Goal: Information Seeking & Learning: Learn about a topic

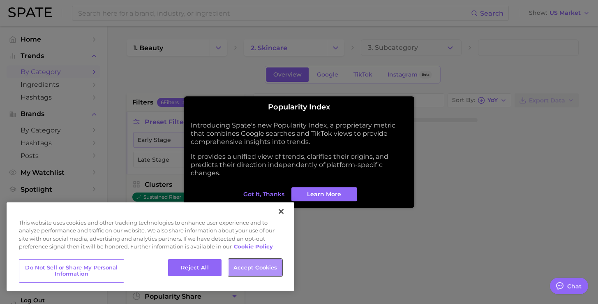
click at [273, 260] on button "Accept Cookies" at bounding box center [254, 267] width 53 height 17
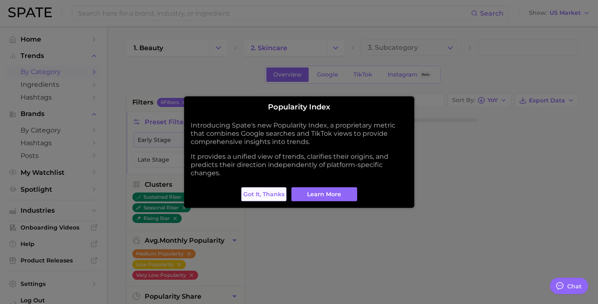
click at [267, 194] on span "Got it, thanks" at bounding box center [263, 194] width 41 height 7
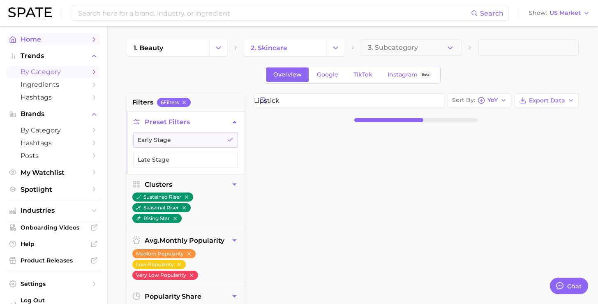
click at [59, 41] on span "Home" at bounding box center [54, 39] width 66 height 8
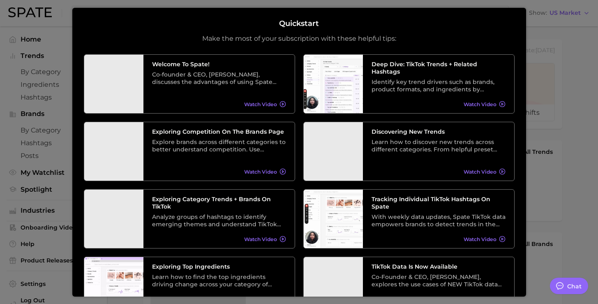
drag, startPoint x: 518, startPoint y: 20, endPoint x: 516, endPoint y: 30, distance: 11.0
click at [511, 30] on div "Quickstart Make the most of your subscription with these helpful tips: Welcome …" at bounding box center [298, 151] width 453 height 288
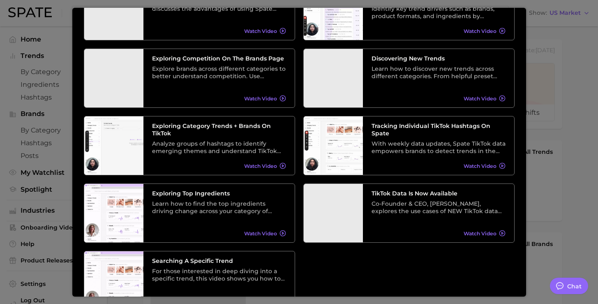
scroll to position [74, 0]
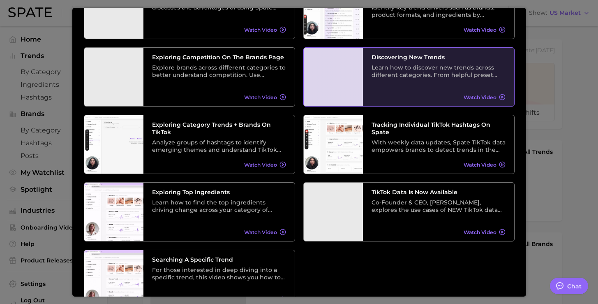
click at [446, 71] on div "Learn how to discover new trends across different categories. From helpful pres…" at bounding box center [438, 71] width 134 height 15
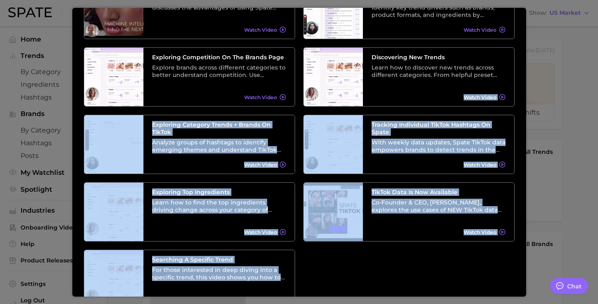
drag, startPoint x: 519, startPoint y: 81, endPoint x: 571, endPoint y: 10, distance: 88.2
click at [571, 10] on body "Search Show US Market Home Trends by Category Ingredients Hashtags Brands by Ca…" at bounding box center [299, 152] width 598 height 304
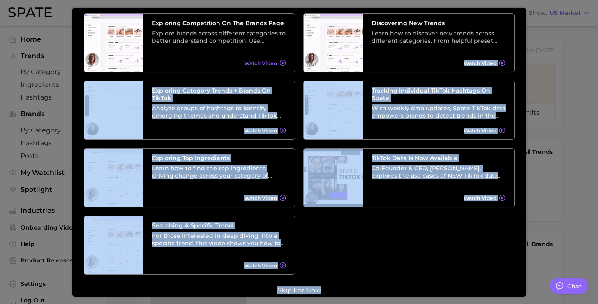
scroll to position [117, 0]
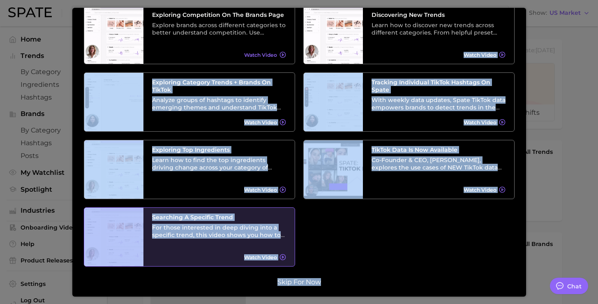
click at [185, 245] on div "Searching A Specific Trend For those interested in deep diving into a specific …" at bounding box center [218, 236] width 151 height 58
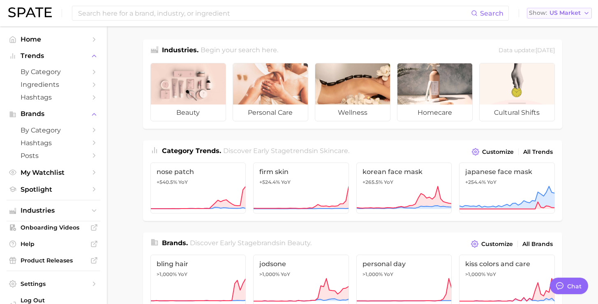
click at [559, 14] on span "US Market" at bounding box center [564, 13] width 31 height 5
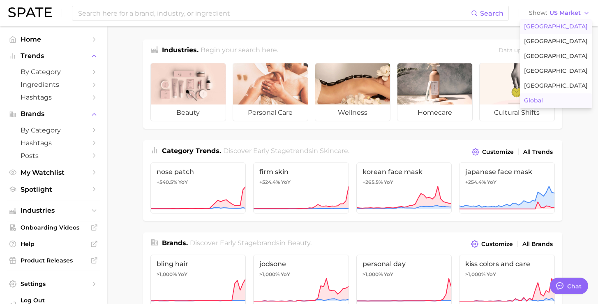
click at [555, 99] on button "Global" at bounding box center [556, 100] width 72 height 15
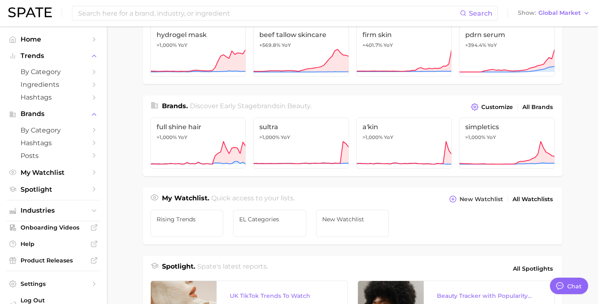
scroll to position [155, 0]
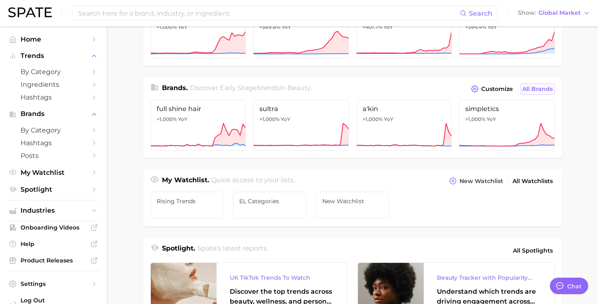
click at [533, 90] on span "All Brands" at bounding box center [537, 88] width 30 height 7
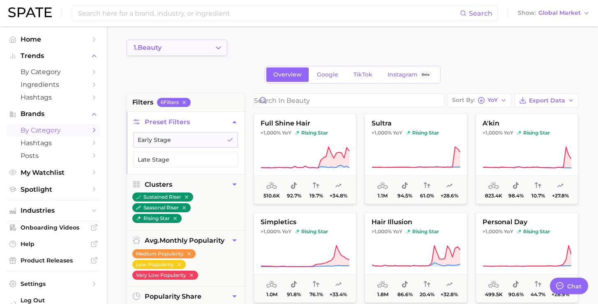
click at [214, 48] on icon "Change Category" at bounding box center [218, 48] width 9 height 9
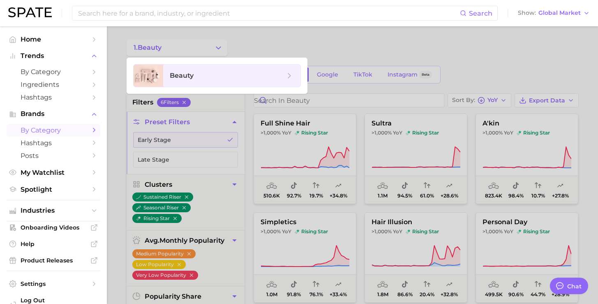
click at [303, 32] on div at bounding box center [299, 152] width 598 height 304
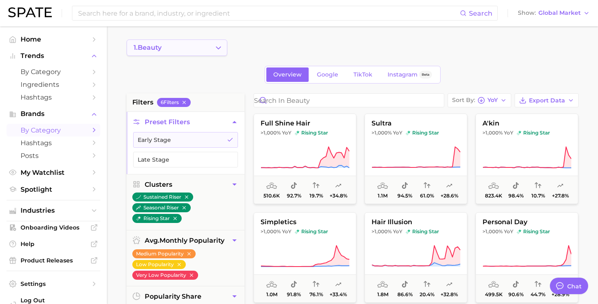
click at [212, 53] on button "1. beauty" at bounding box center [177, 47] width 101 height 16
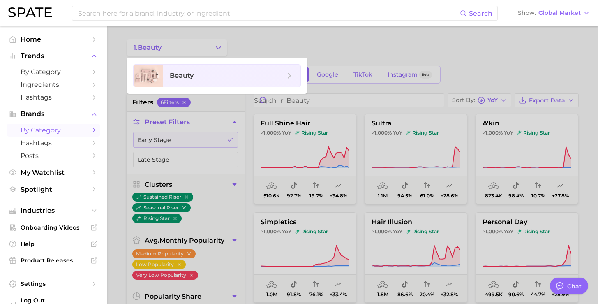
click at [187, 87] on ul "beauty" at bounding box center [217, 76] width 181 height 36
click at [292, 68] on span "beauty" at bounding box center [231, 75] width 137 height 22
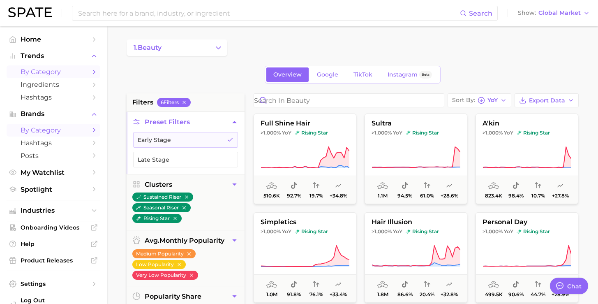
click at [46, 74] on span "by Category" at bounding box center [54, 72] width 66 height 8
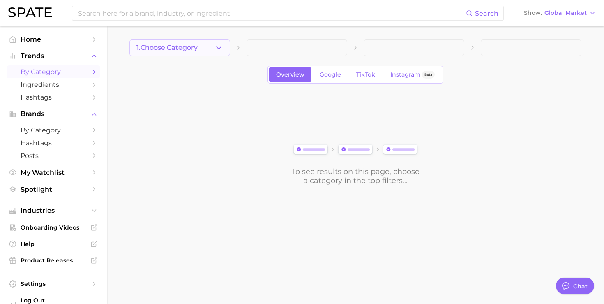
click at [200, 43] on button "1. Choose Category" at bounding box center [179, 47] width 101 height 16
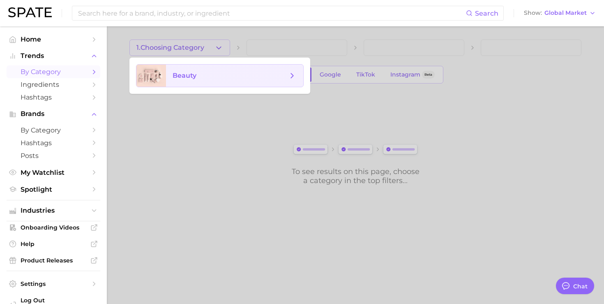
click at [196, 81] on span "beauty" at bounding box center [234, 75] width 137 height 22
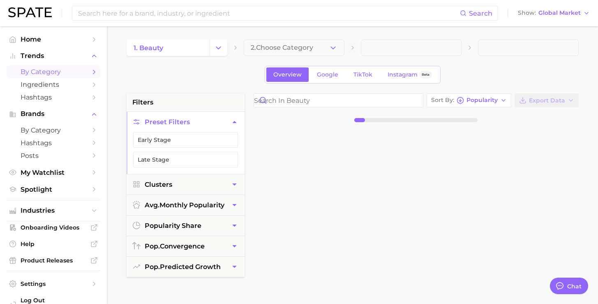
click at [310, 46] on span "2. Choose Category" at bounding box center [282, 47] width 62 height 7
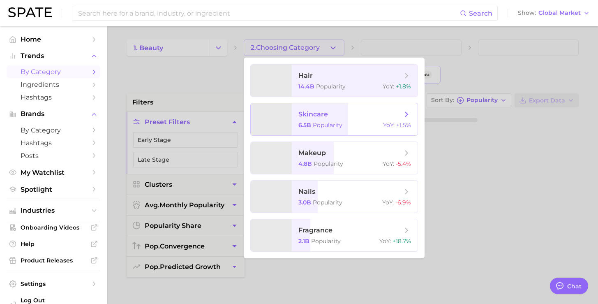
click at [313, 116] on span "skincare" at bounding box center [313, 114] width 30 height 8
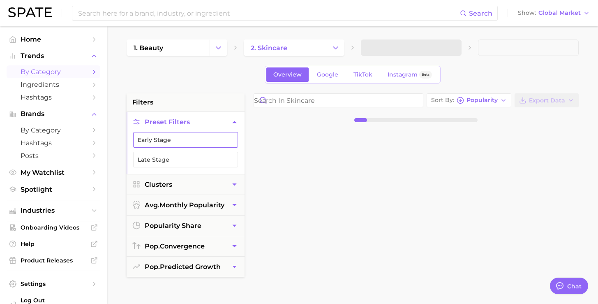
click at [179, 141] on button "Early Stage" at bounding box center [185, 140] width 105 height 16
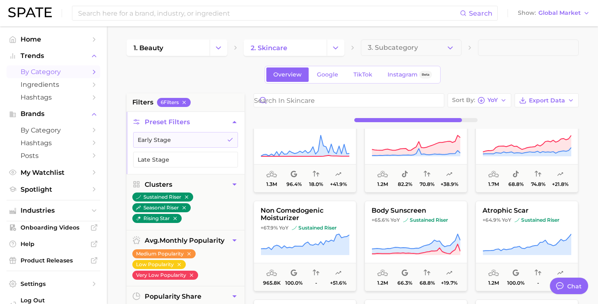
scroll to position [723, 0]
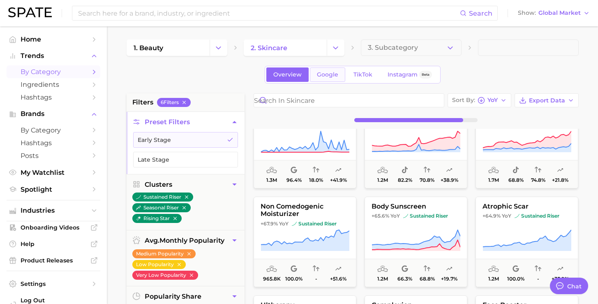
click at [328, 73] on span "Google" at bounding box center [327, 74] width 21 height 7
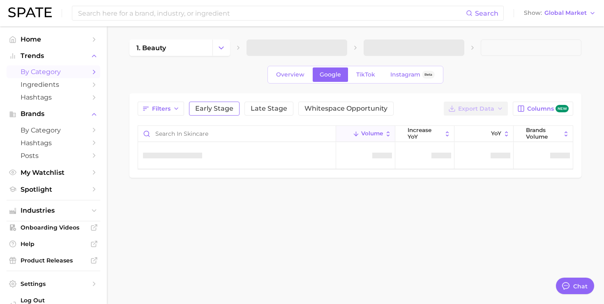
click at [203, 110] on span "Early Stage" at bounding box center [214, 108] width 38 height 7
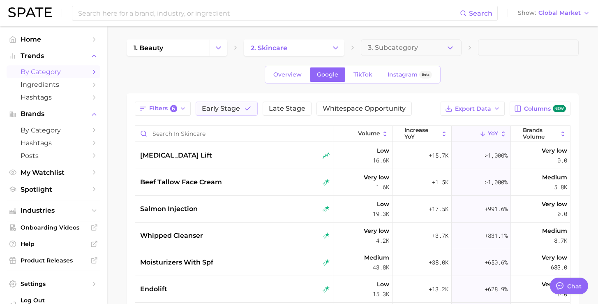
type textarea "x"
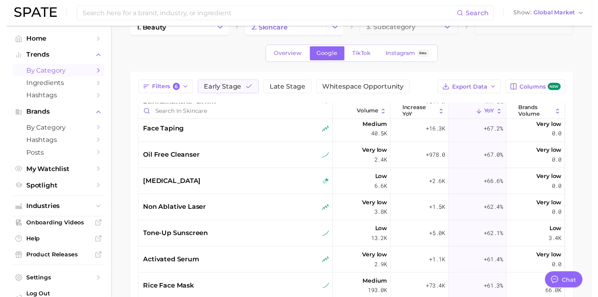
scroll to position [19, 0]
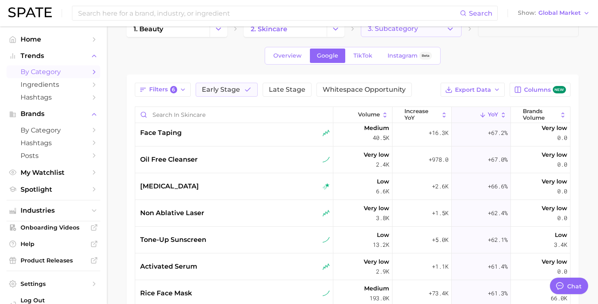
click at [386, 33] on button "3. Subcategory" at bounding box center [411, 29] width 101 height 16
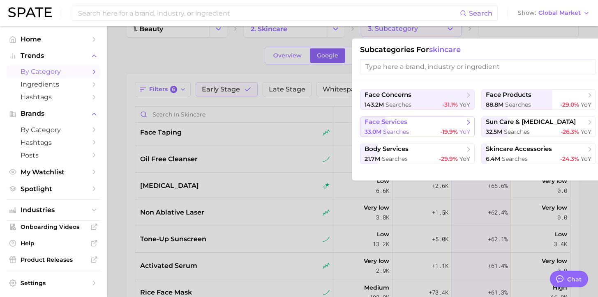
click at [403, 132] on span "searches" at bounding box center [396, 131] width 26 height 7
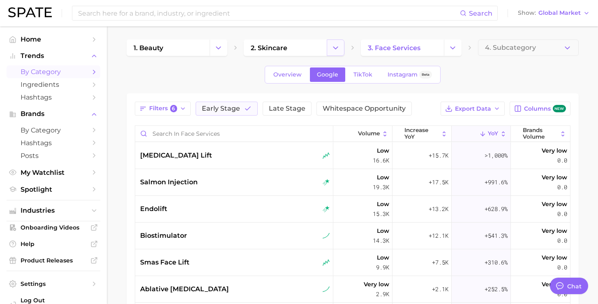
click at [331, 46] on icon "Change Category" at bounding box center [335, 48] width 9 height 9
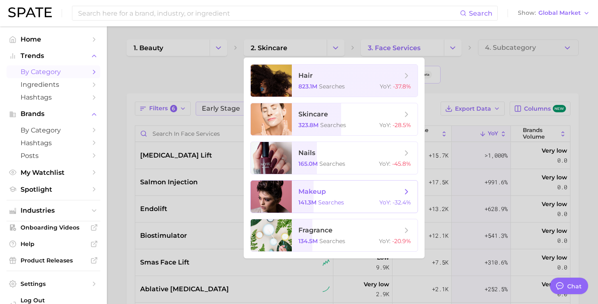
click at [319, 190] on span "makeup" at bounding box center [312, 191] width 28 height 8
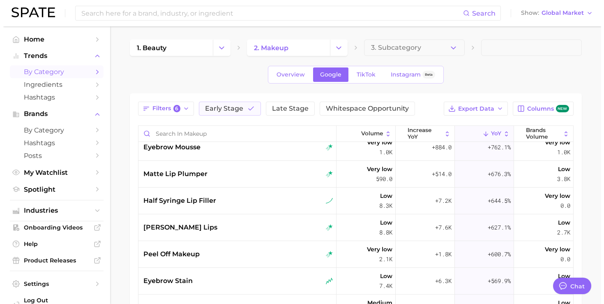
scroll to position [77, 0]
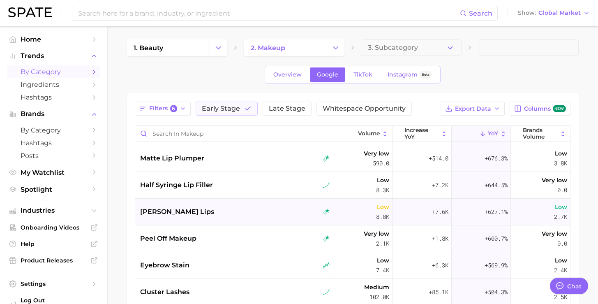
click at [267, 217] on div "[PERSON_NAME] lips" at bounding box center [234, 211] width 198 height 27
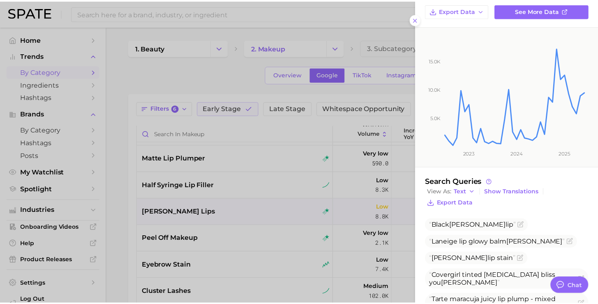
scroll to position [0, 0]
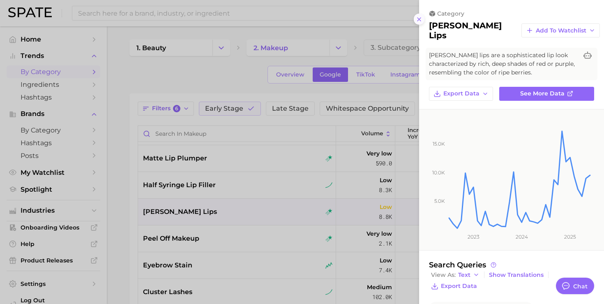
click at [418, 20] on line at bounding box center [418, 19] width 3 height 3
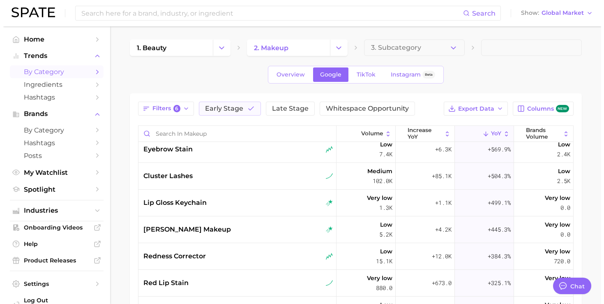
scroll to position [201, 0]
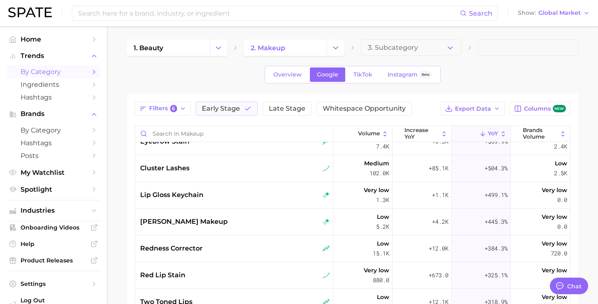
click at [566, 6] on div "Search Show Global Market" at bounding box center [298, 13] width 581 height 26
click at [562, 15] on span "Global Market" at bounding box center [559, 13] width 42 height 5
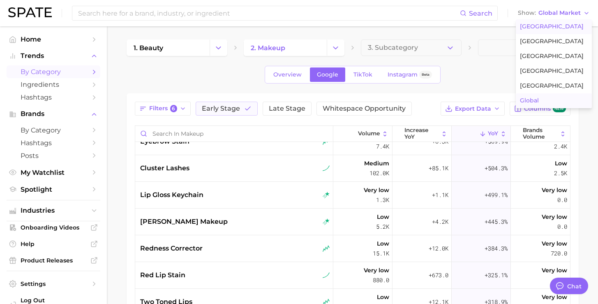
click at [542, 29] on span "[GEOGRAPHIC_DATA]" at bounding box center [552, 26] width 64 height 7
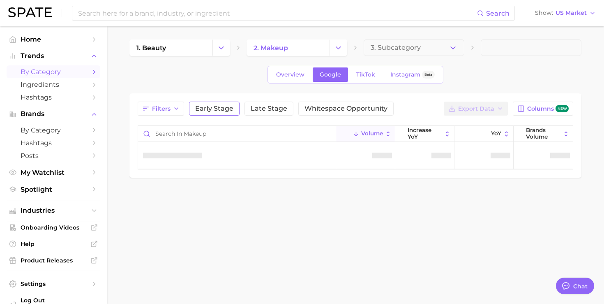
click at [220, 106] on span "Early Stage" at bounding box center [214, 108] width 38 height 7
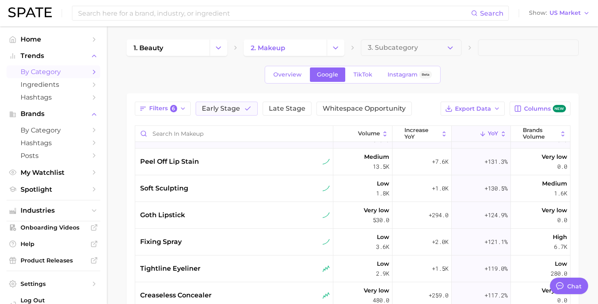
scroll to position [266, 0]
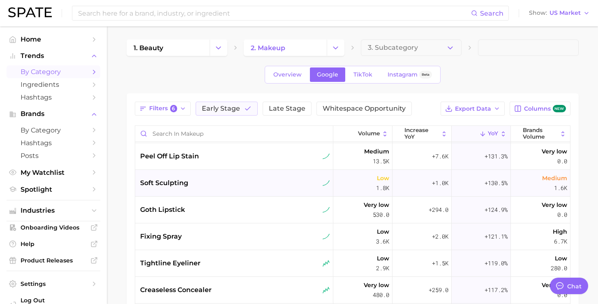
click at [178, 183] on span "soft sculpting" at bounding box center [164, 183] width 48 height 10
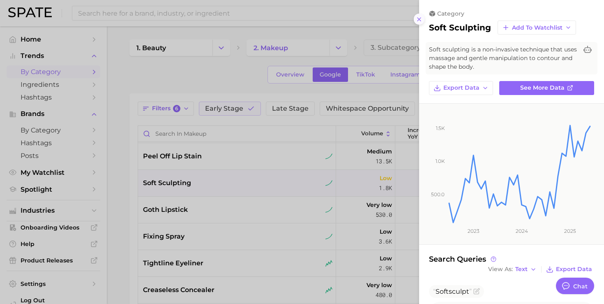
click at [418, 19] on icon at bounding box center [419, 19] width 7 height 7
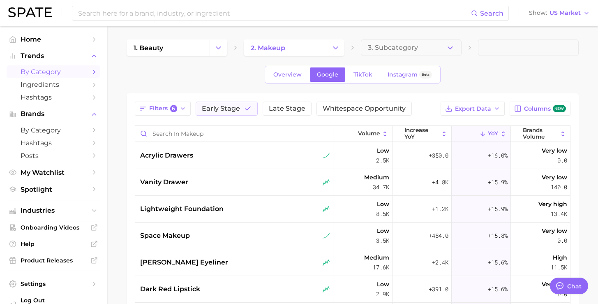
scroll to position [2974, 0]
